Goal: Check status: Check status

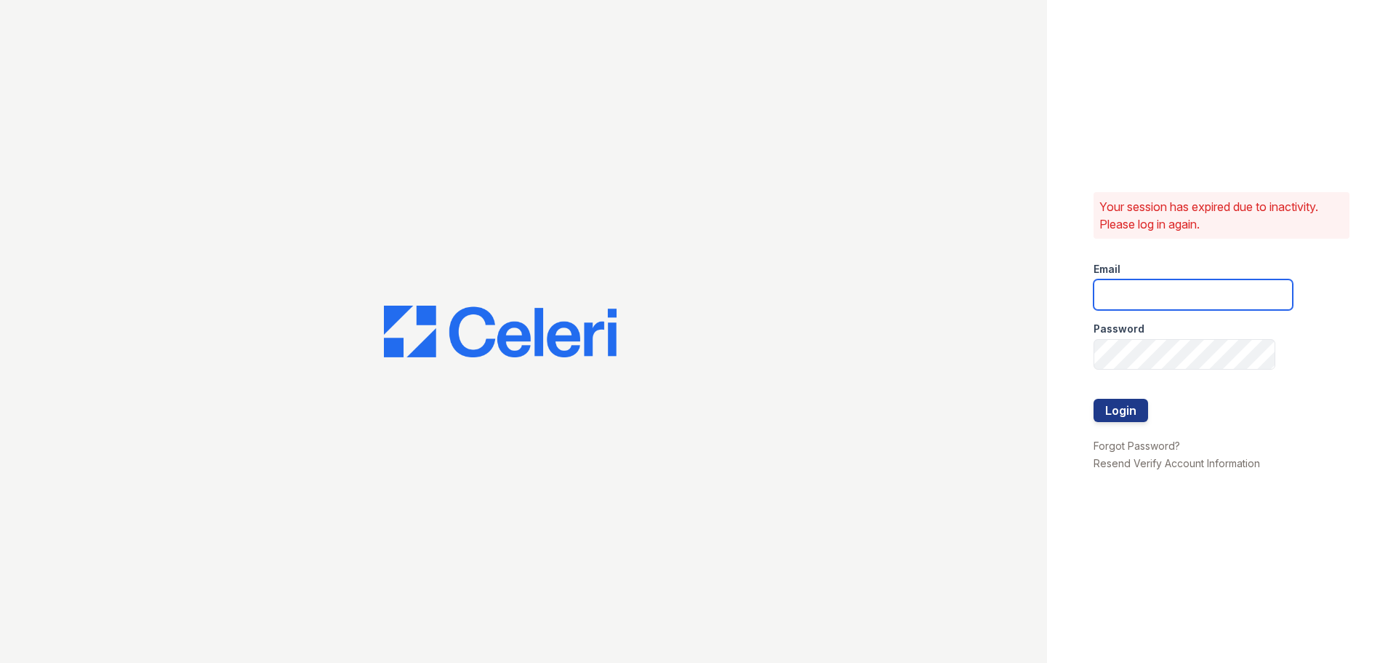
click at [1218, 291] on input "email" at bounding box center [1193, 294] width 199 height 31
type input "renewvirginiabeach@trinity-pm.com"
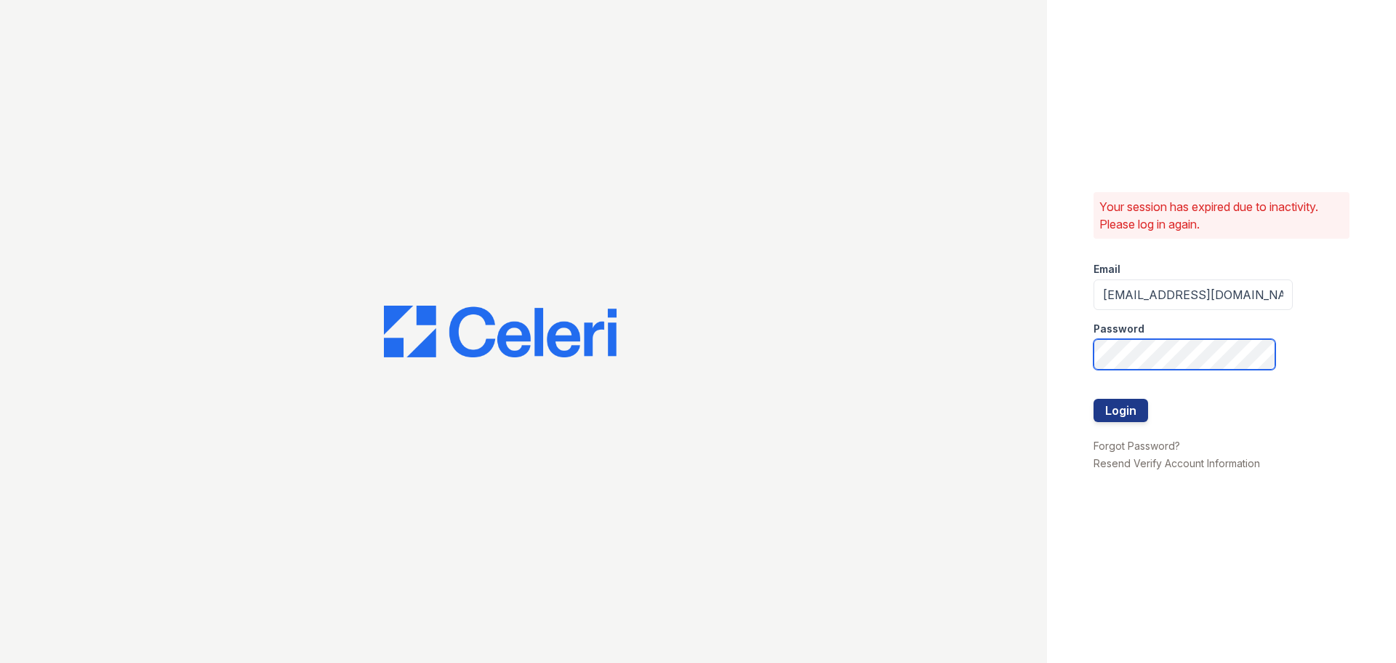
click at [1094, 399] on button "Login" at bounding box center [1121, 410] width 55 height 23
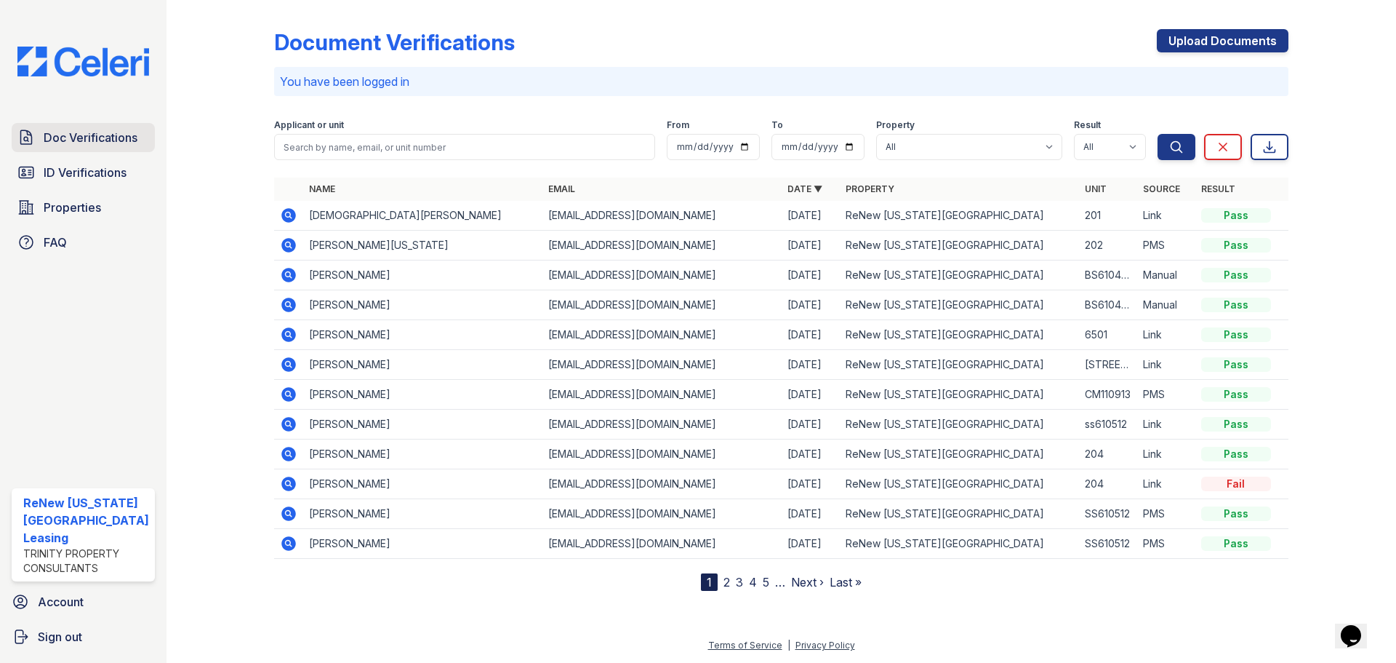
click at [100, 137] on span "Doc Verifications" at bounding box center [91, 137] width 94 height 17
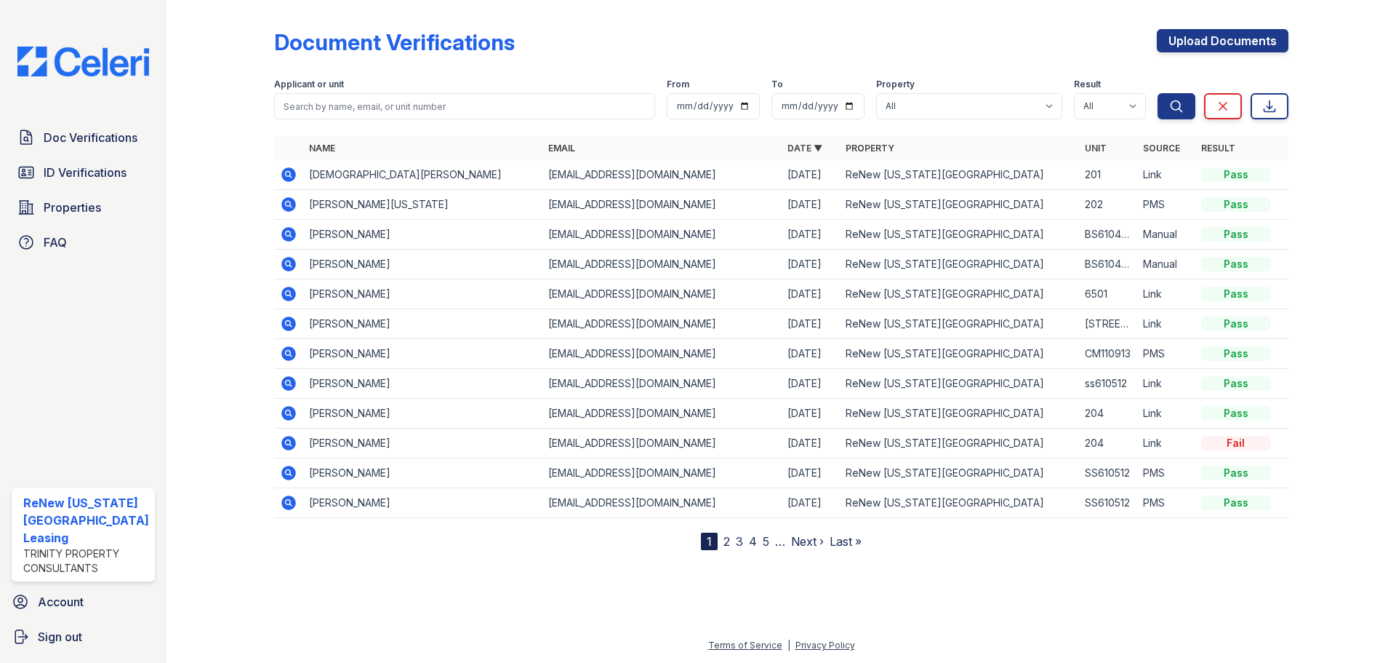
click at [291, 386] on icon at bounding box center [288, 383] width 17 height 17
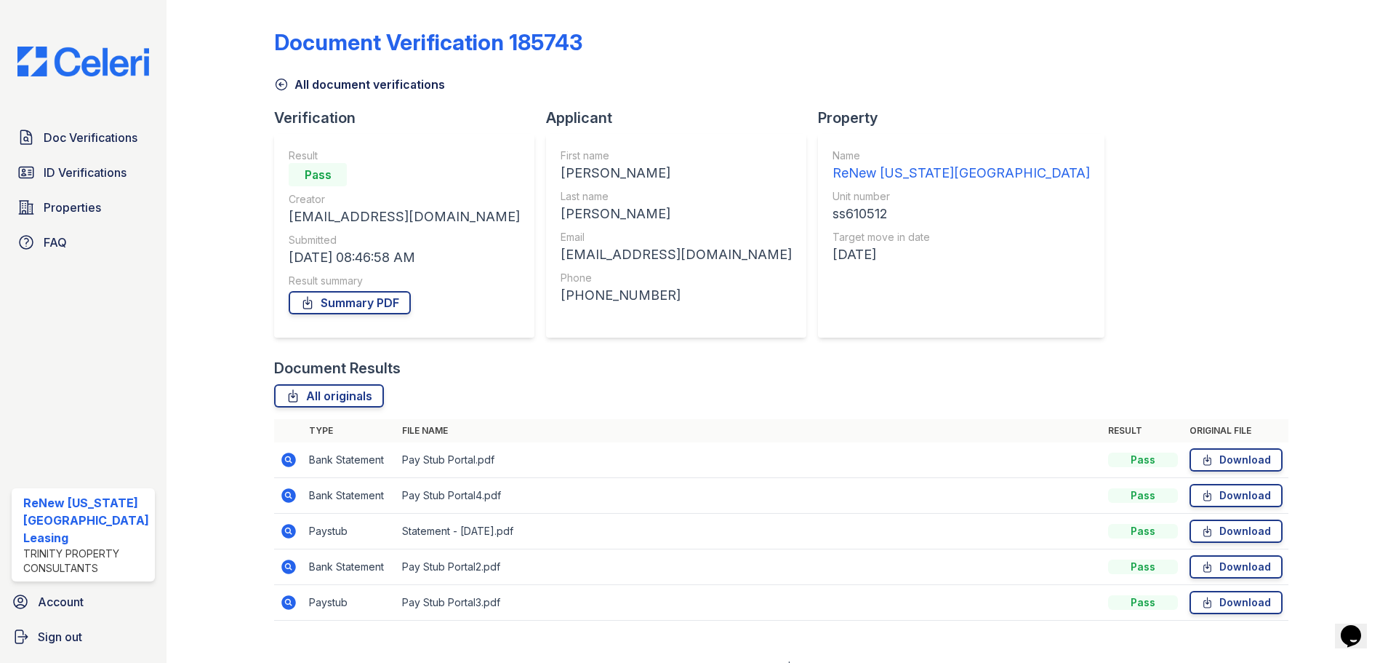
click at [279, 86] on icon at bounding box center [281, 84] width 11 height 11
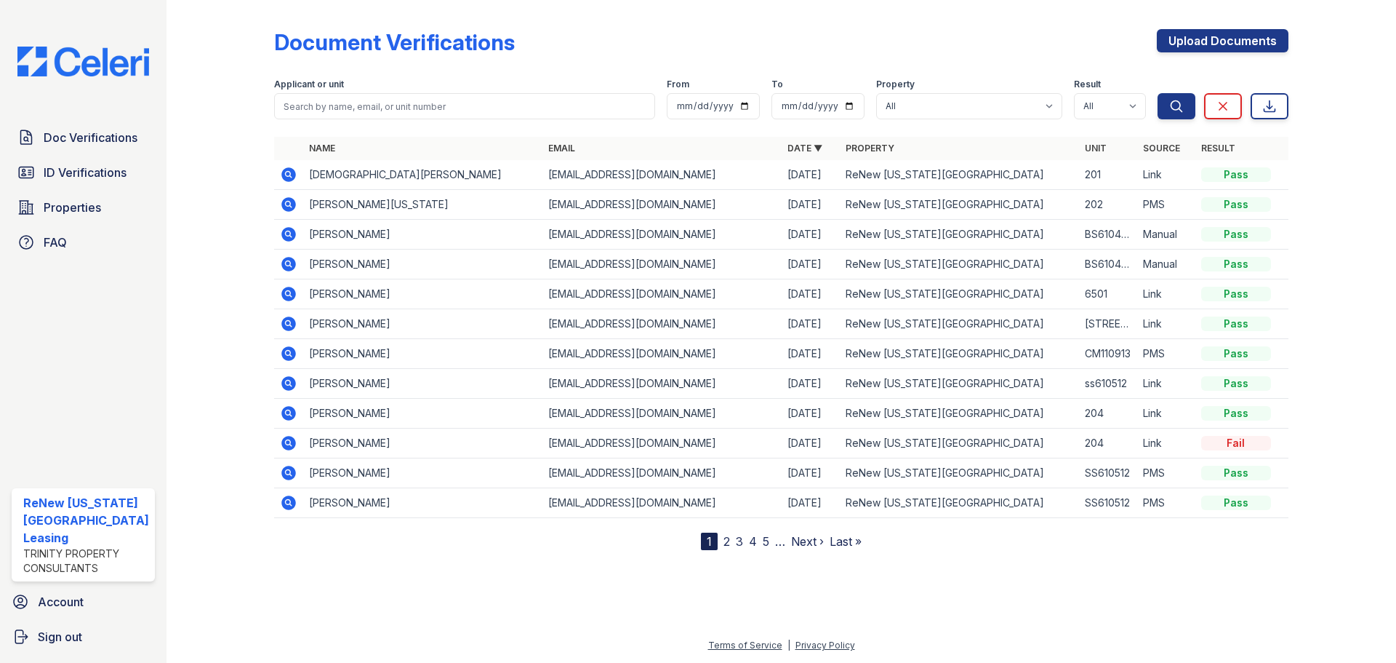
click at [285, 499] on icon at bounding box center [288, 502] width 15 height 15
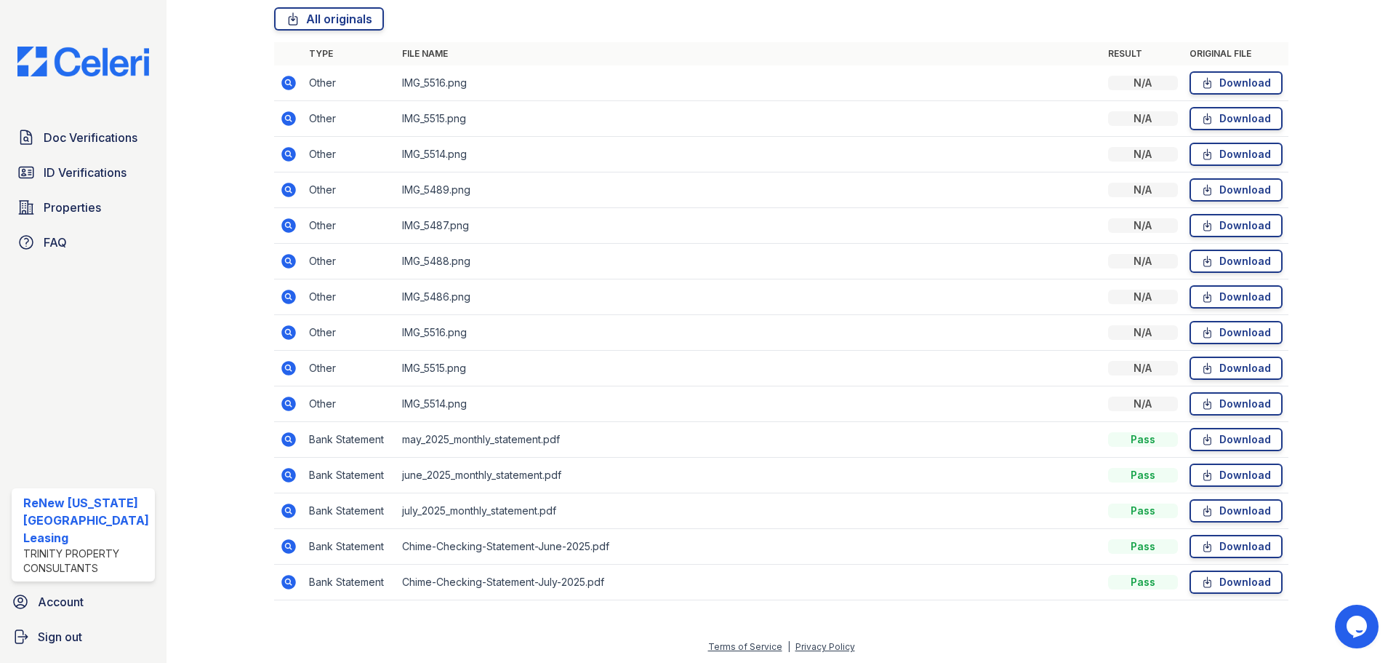
scroll to position [378, 0]
click at [283, 439] on icon at bounding box center [288, 438] width 15 height 15
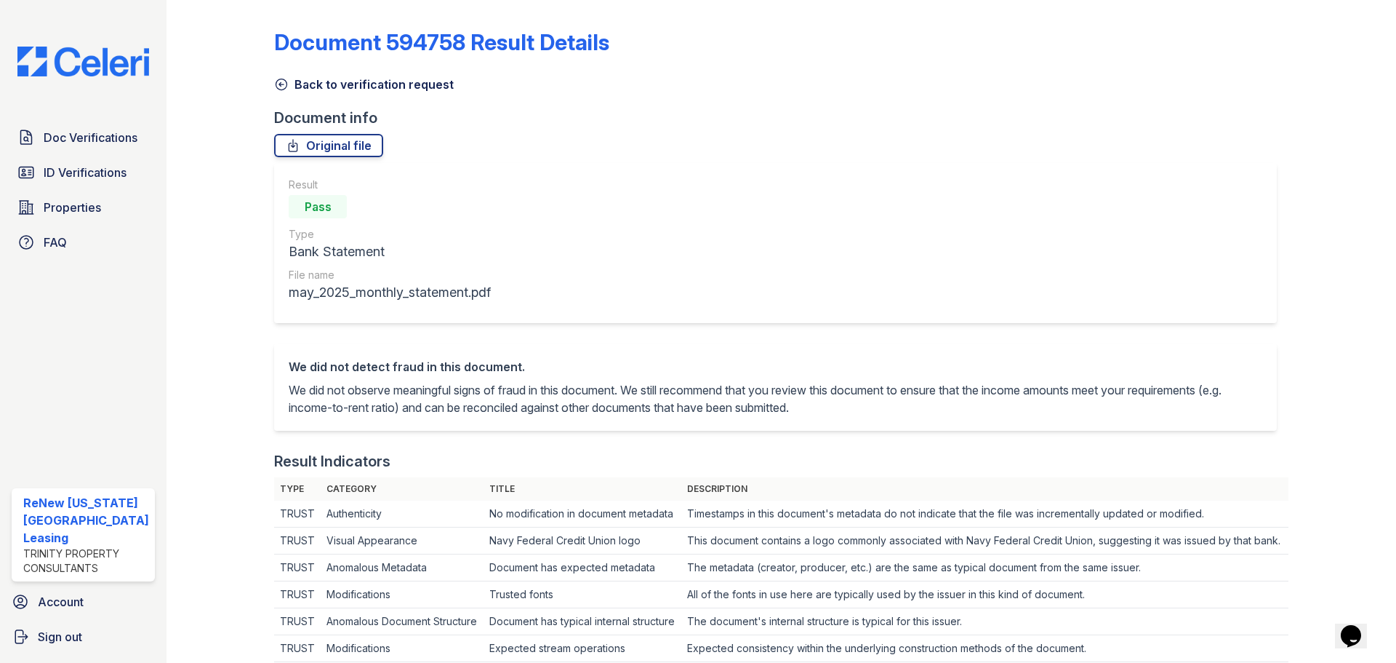
click at [276, 85] on icon at bounding box center [281, 84] width 15 height 15
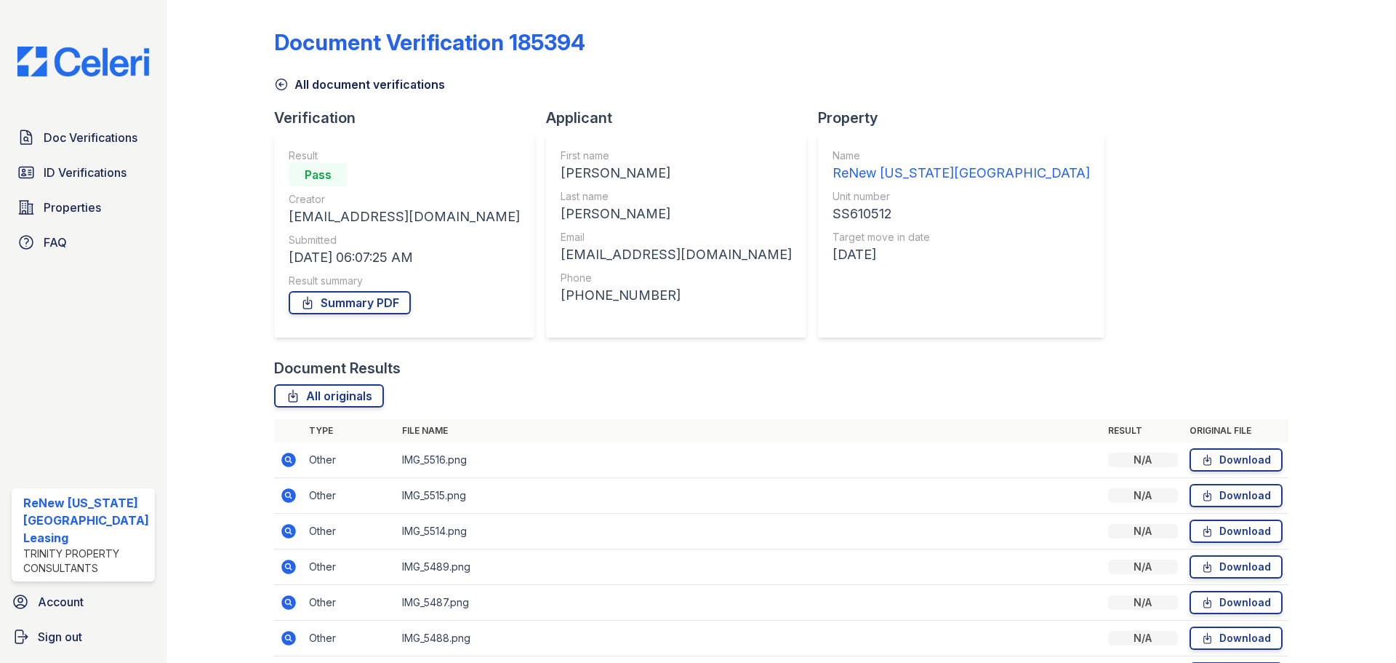
click at [279, 86] on icon at bounding box center [281, 84] width 11 height 11
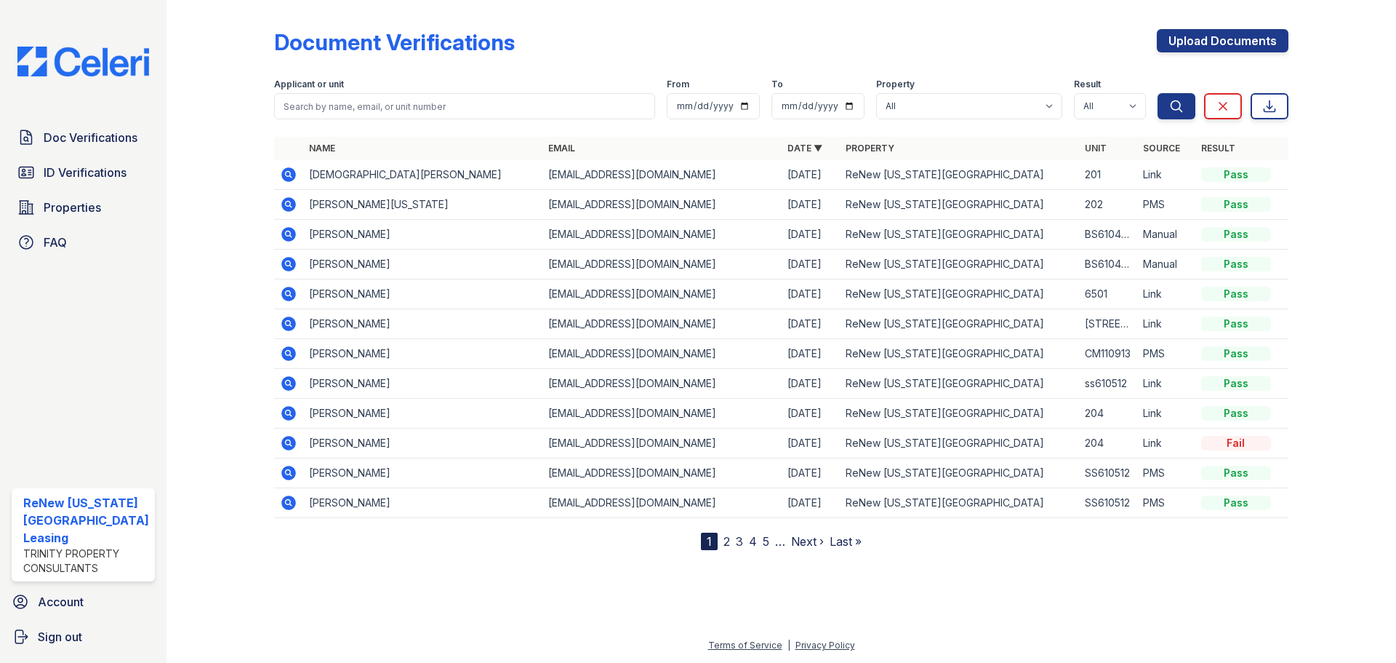
click at [87, 131] on span "Doc Verifications" at bounding box center [91, 137] width 94 height 17
click at [104, 213] on link "Properties" at bounding box center [83, 207] width 143 height 29
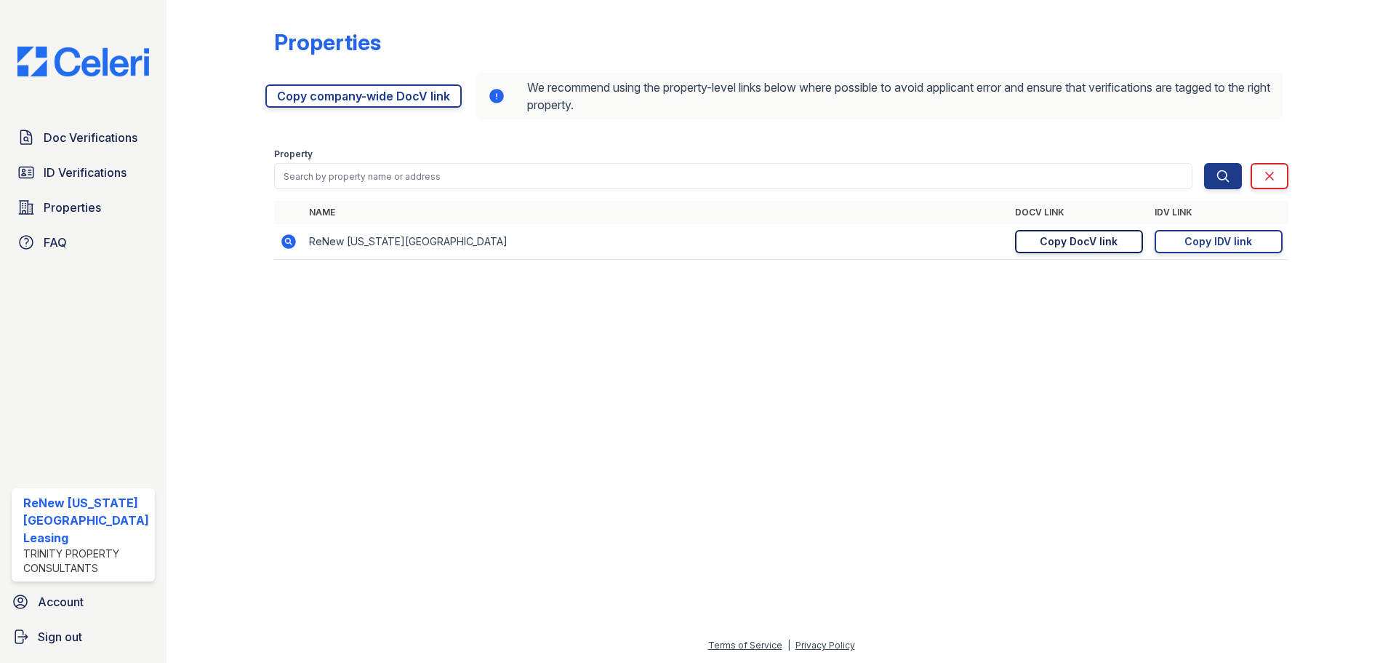
click at [1132, 241] on link "Copy DocV link Copy link" at bounding box center [1079, 241] width 128 height 23
